Goal: Transaction & Acquisition: Purchase product/service

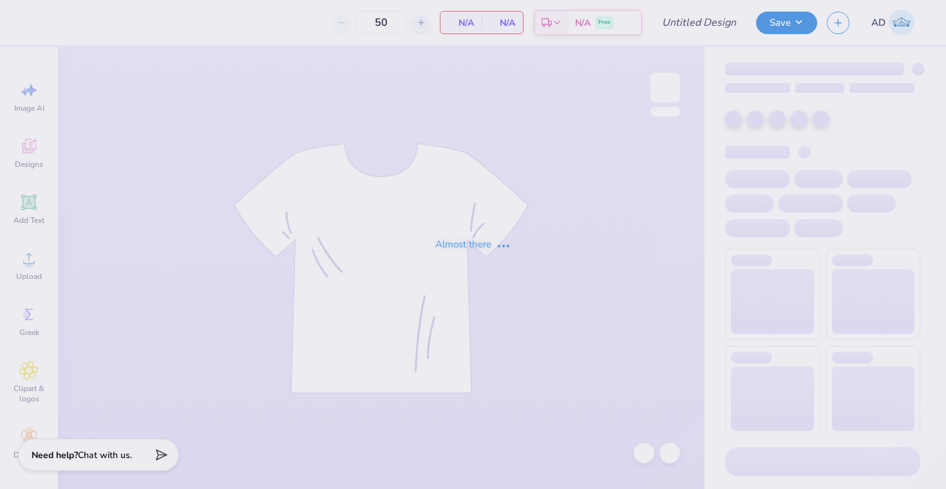
type input "sailing team crewneck"
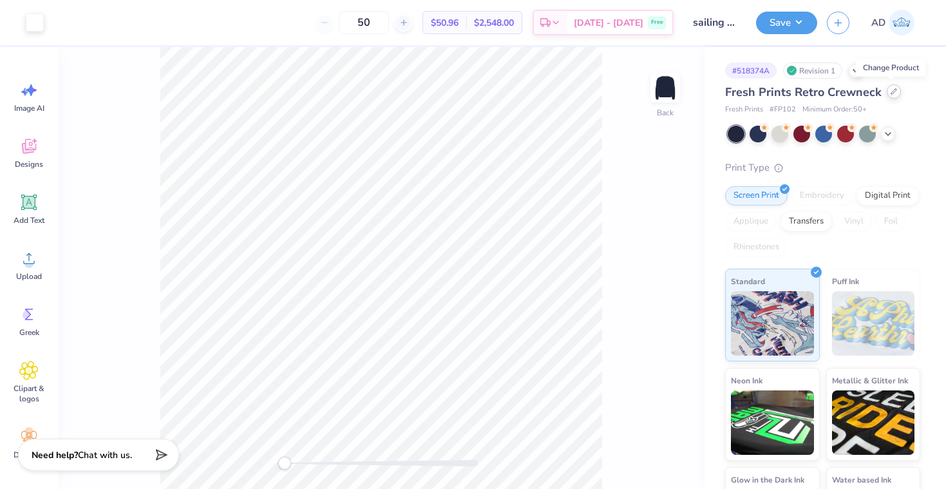
click at [891, 92] on icon at bounding box center [894, 91] width 6 height 6
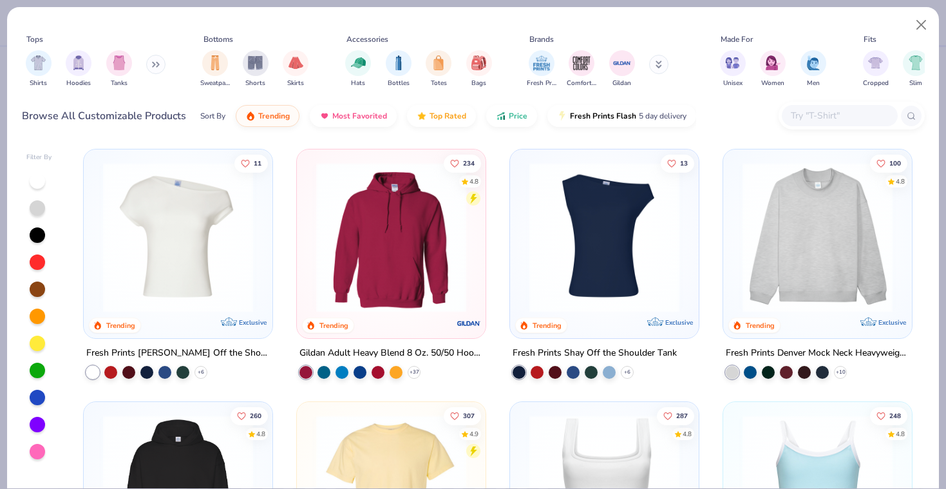
click at [148, 70] on div "Shirts Hoodies Tanks" at bounding box center [96, 69] width 148 height 48
click at [153, 66] on button at bounding box center [155, 64] width 19 height 19
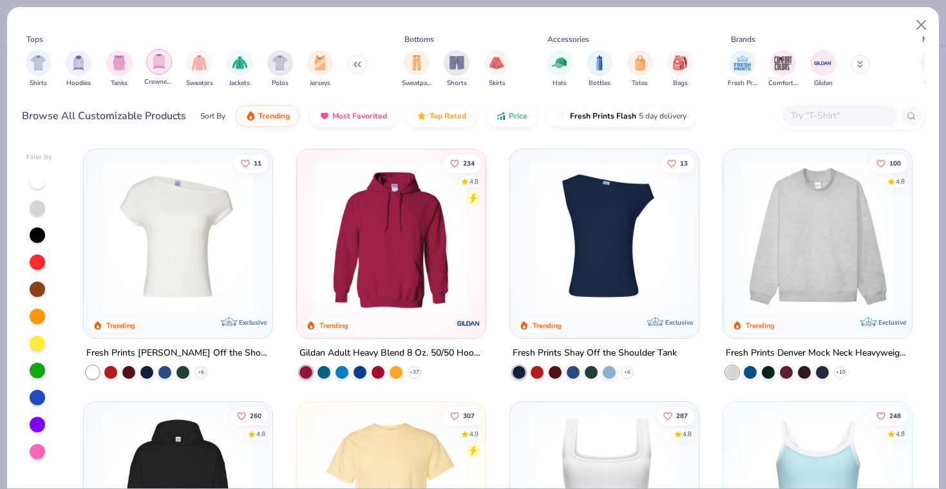
click at [154, 66] on img "filter for Crewnecks" at bounding box center [159, 61] width 14 height 15
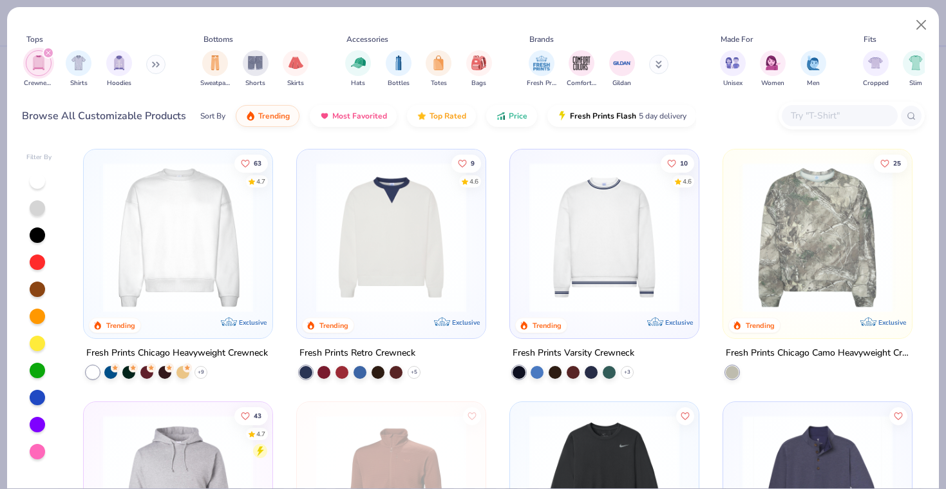
click at [218, 308] on img at bounding box center [178, 237] width 163 height 150
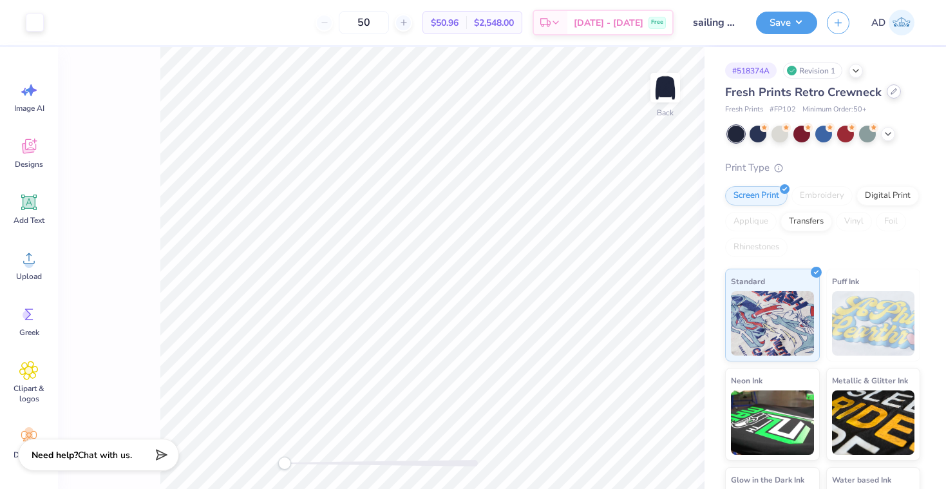
click at [892, 93] on icon at bounding box center [894, 91] width 6 height 6
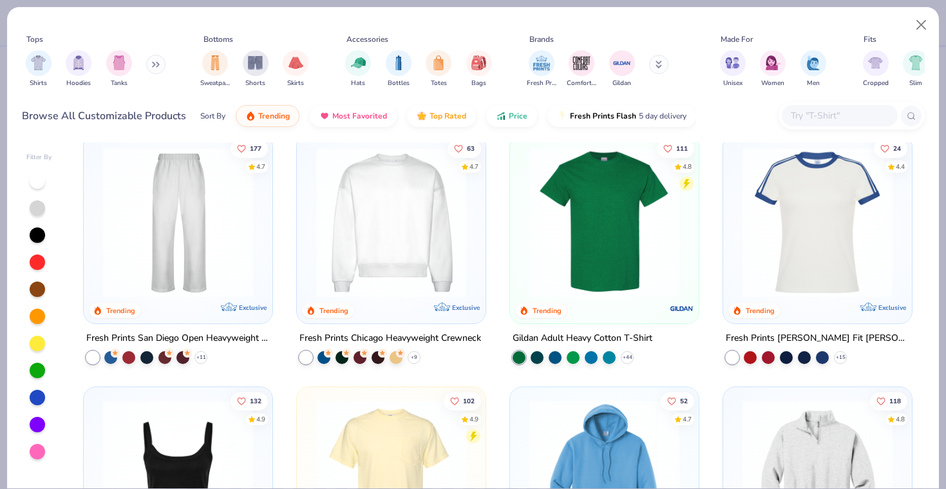
scroll to position [521, 0]
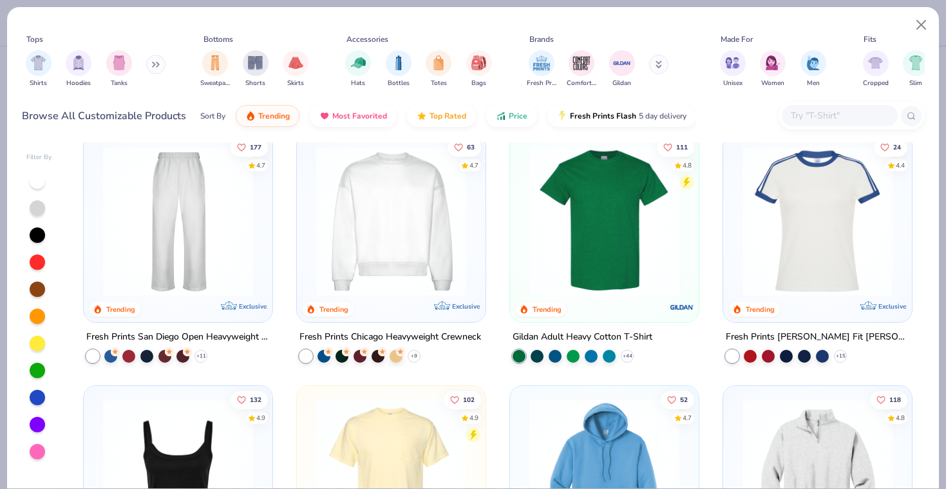
click at [427, 274] on img at bounding box center [391, 221] width 163 height 150
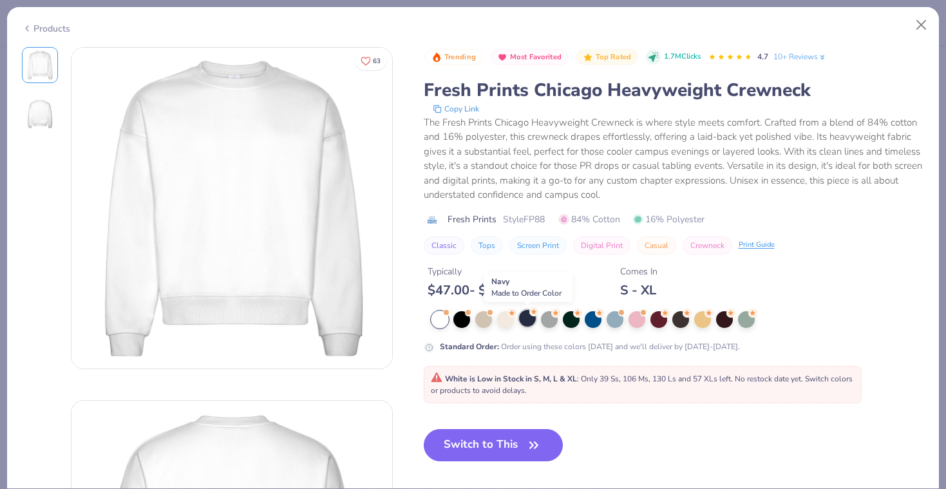
click at [533, 318] on div at bounding box center [527, 318] width 17 height 17
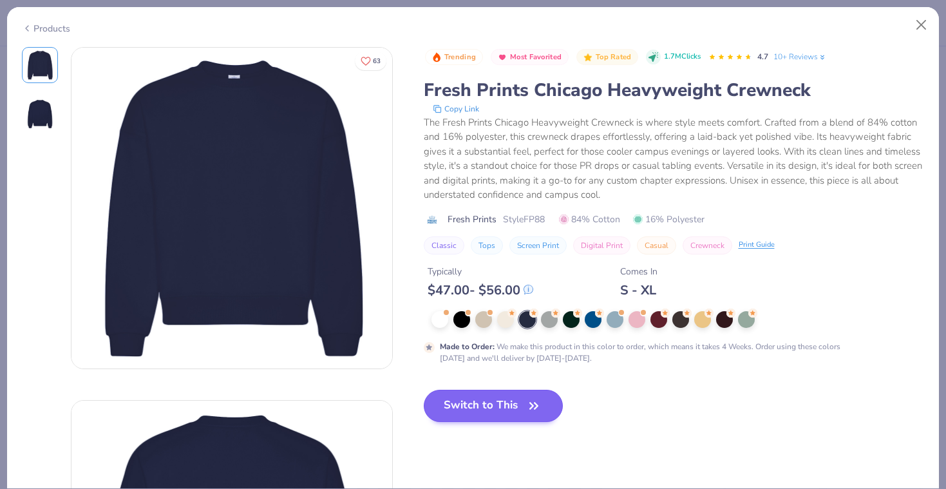
click at [522, 410] on button "Switch to This" at bounding box center [494, 406] width 140 height 32
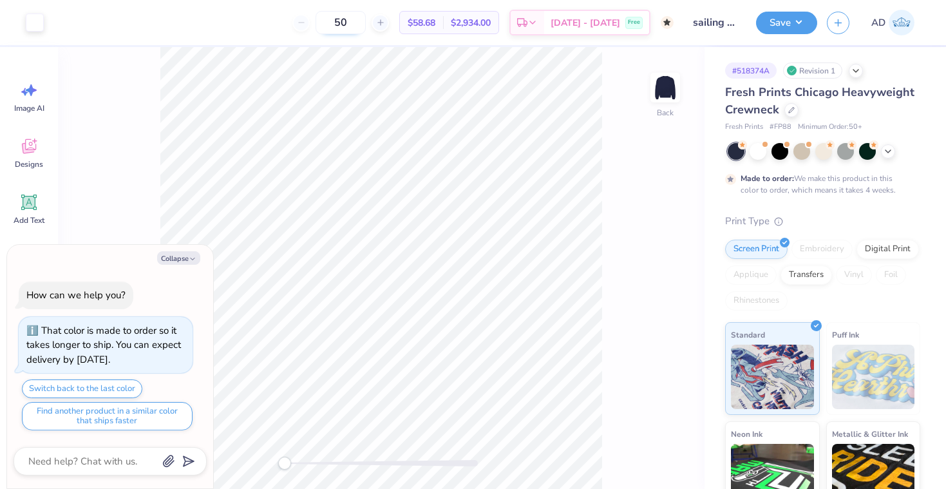
click at [364, 31] on input "50" at bounding box center [341, 22] width 50 height 23
drag, startPoint x: 365, startPoint y: 15, endPoint x: 342, endPoint y: 17, distance: 22.6
click at [342, 17] on input "50" at bounding box center [341, 22] width 50 height 23
type input "12"
type textarea "x"
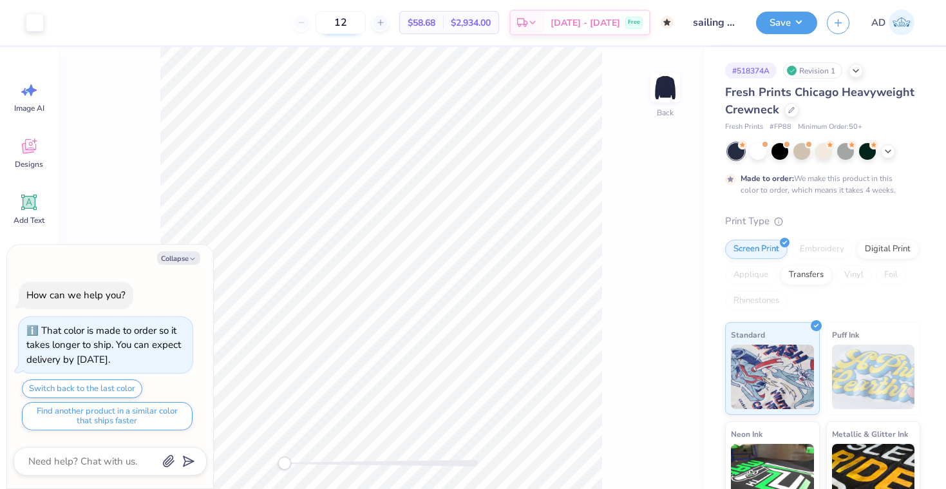
type input "50"
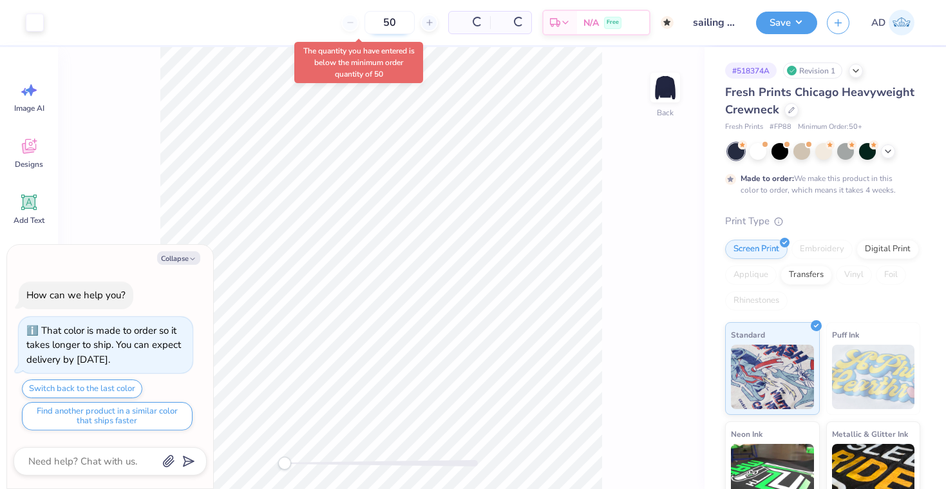
type textarea "x"
drag, startPoint x: 368, startPoint y: 28, endPoint x: 349, endPoint y: 24, distance: 19.8
click at [349, 24] on input "50" at bounding box center [341, 22] width 50 height 23
type textarea "x"
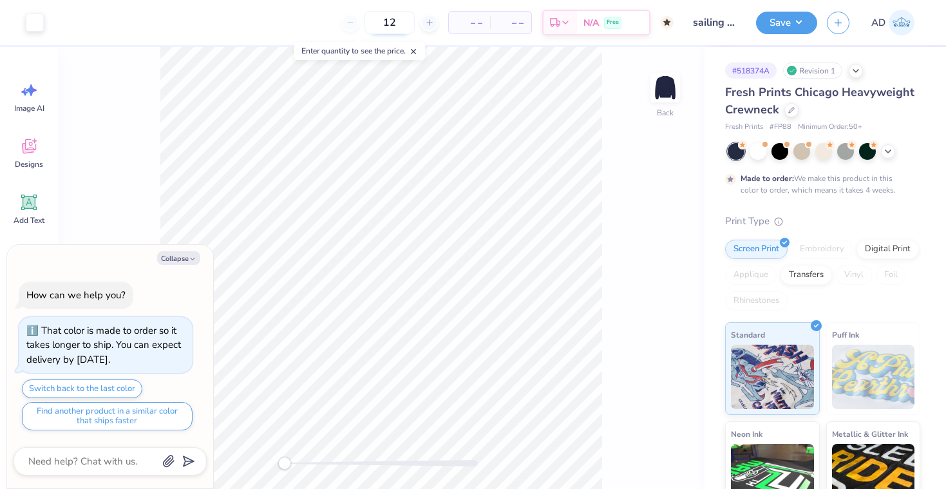
type input "50"
click at [792, 116] on div at bounding box center [792, 109] width 14 height 14
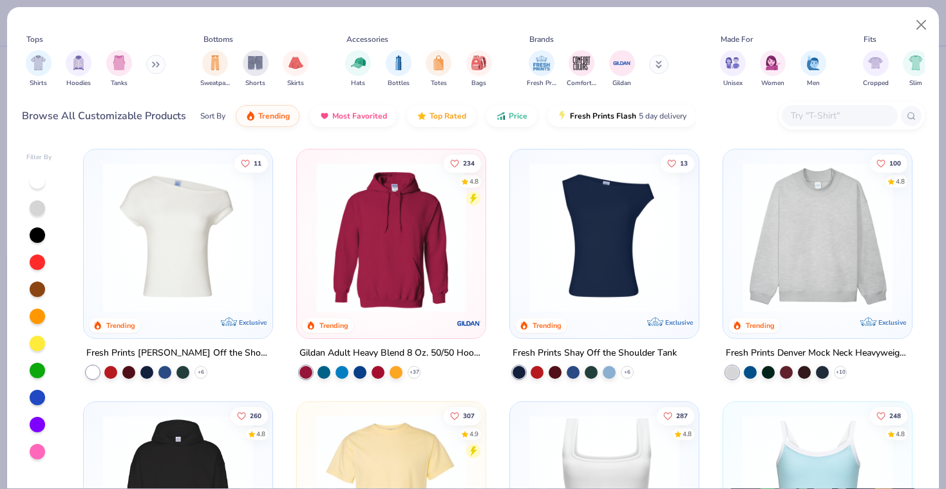
click at [151, 68] on button at bounding box center [155, 64] width 19 height 19
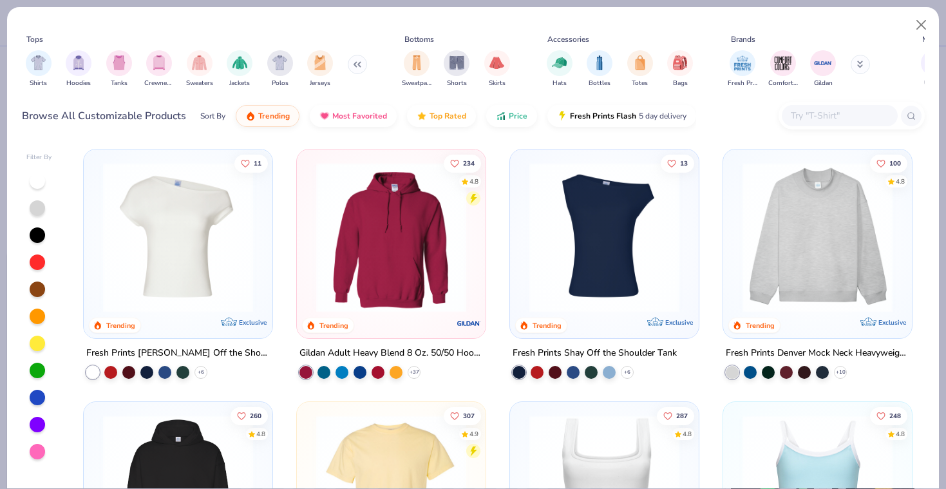
click at [151, 68] on div "filter for Crewnecks" at bounding box center [159, 63] width 26 height 26
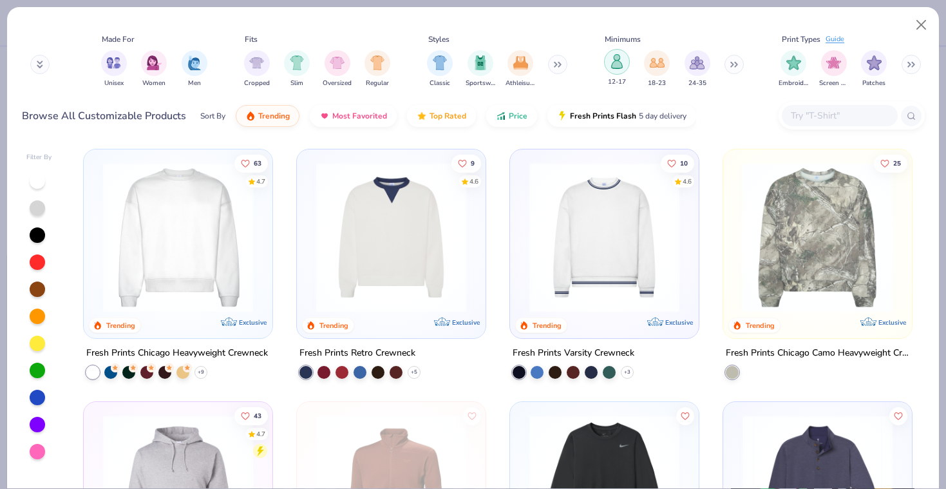
scroll to position [0, 619]
click at [626, 59] on div "filter for 12-17" at bounding box center [617, 62] width 26 height 26
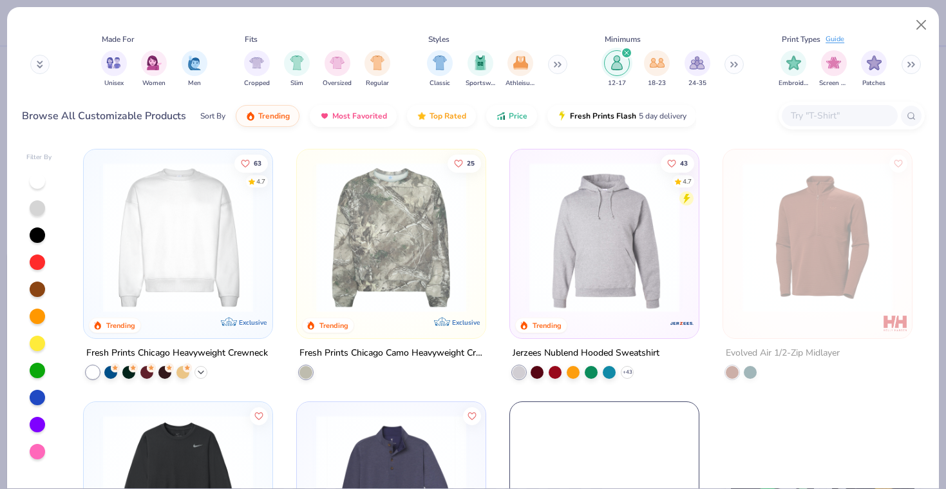
click at [204, 372] on icon at bounding box center [201, 372] width 10 height 10
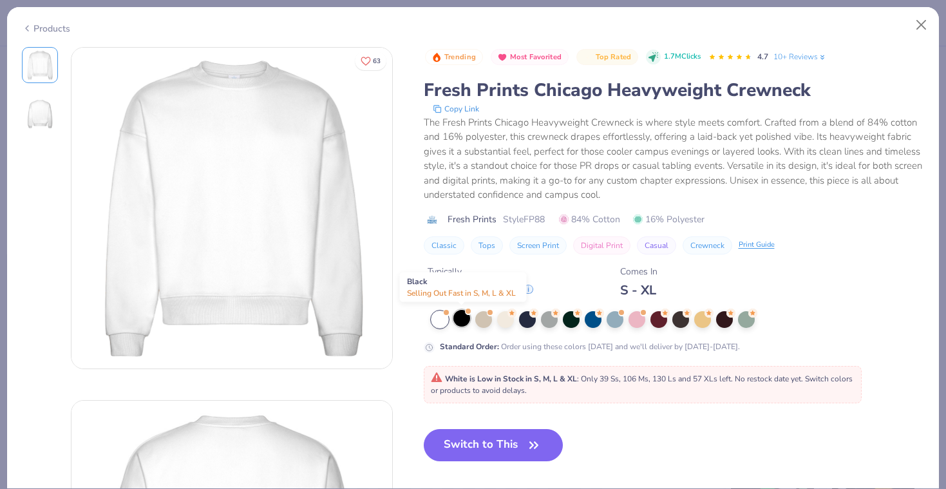
click at [466, 320] on div at bounding box center [462, 318] width 17 height 17
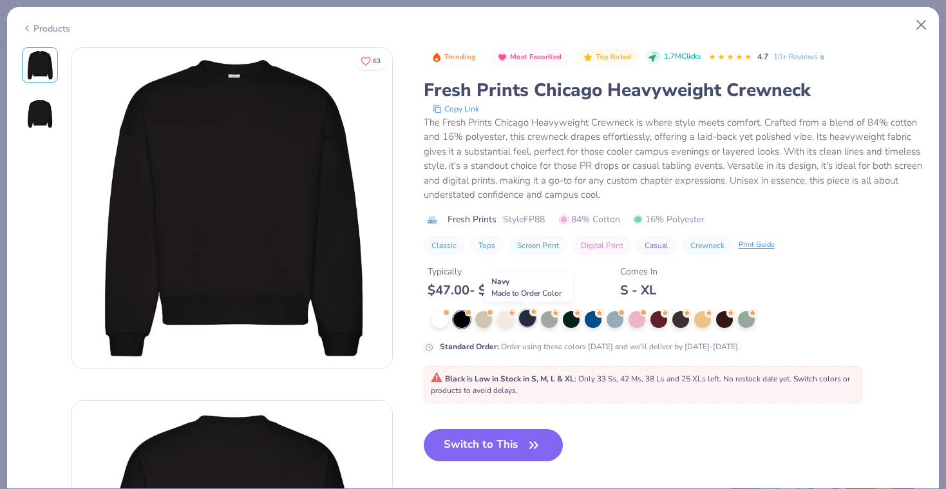
click at [528, 324] on div at bounding box center [527, 318] width 17 height 17
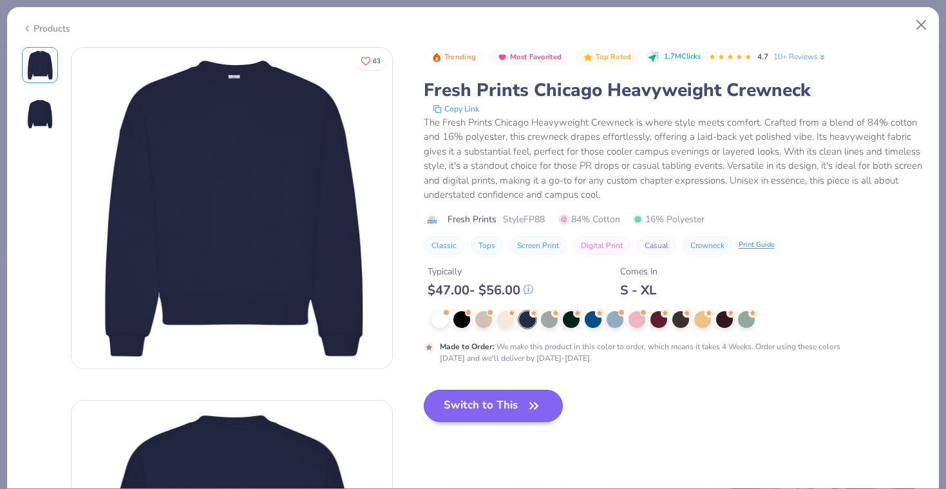
click at [513, 408] on button "Switch to This" at bounding box center [494, 406] width 140 height 32
type textarea "x"
